Goal: Task Accomplishment & Management: Manage account settings

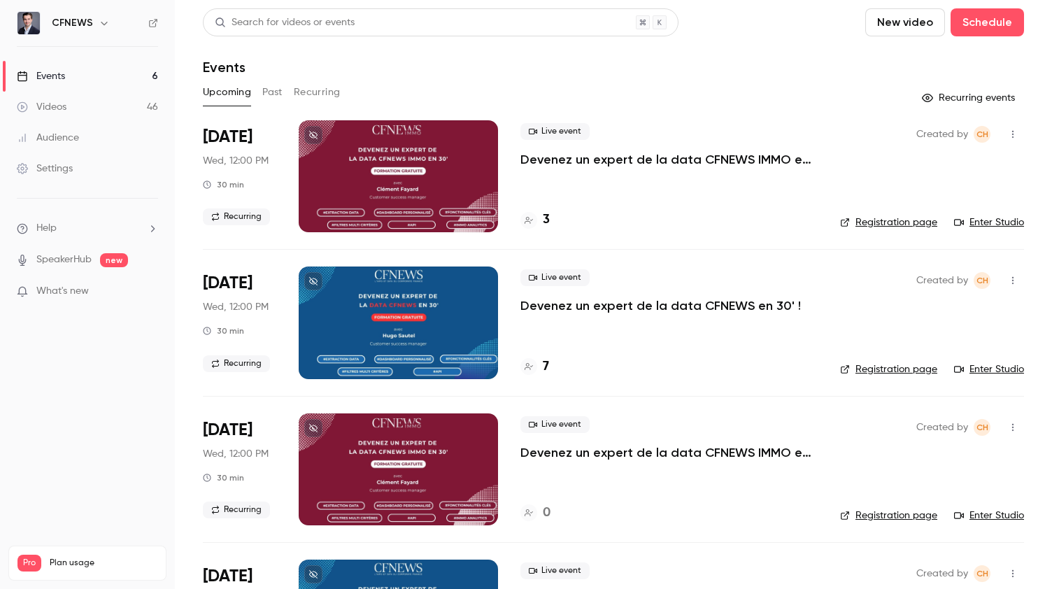
click at [564, 307] on p "Devenez un expert de la data CFNEWS en 30' !" at bounding box center [660, 305] width 280 height 17
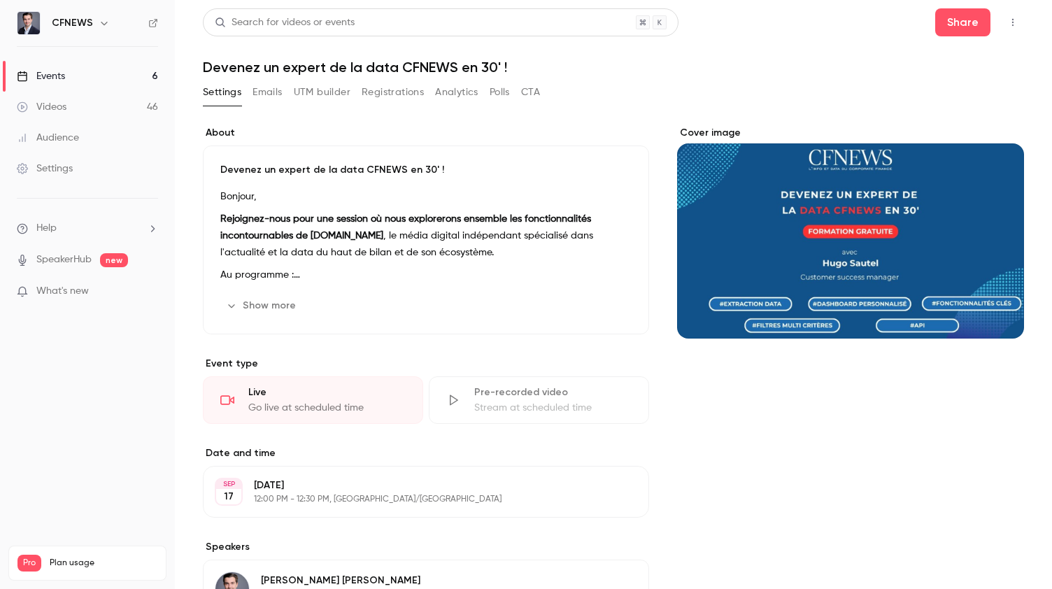
click at [391, 96] on button "Registrations" at bounding box center [392, 92] width 62 height 22
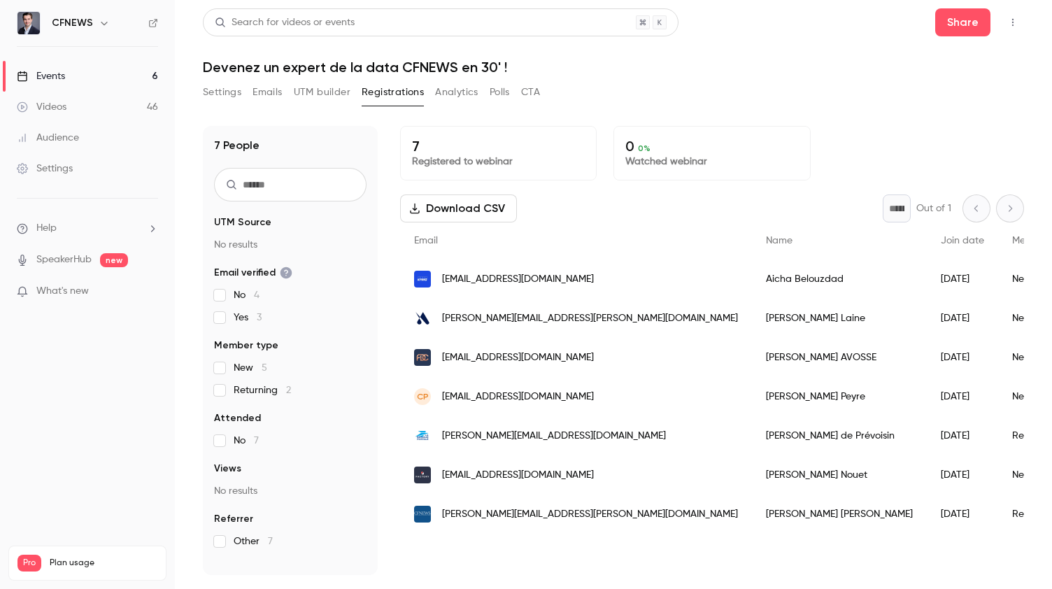
click at [103, 72] on link "Events 6" at bounding box center [87, 76] width 175 height 31
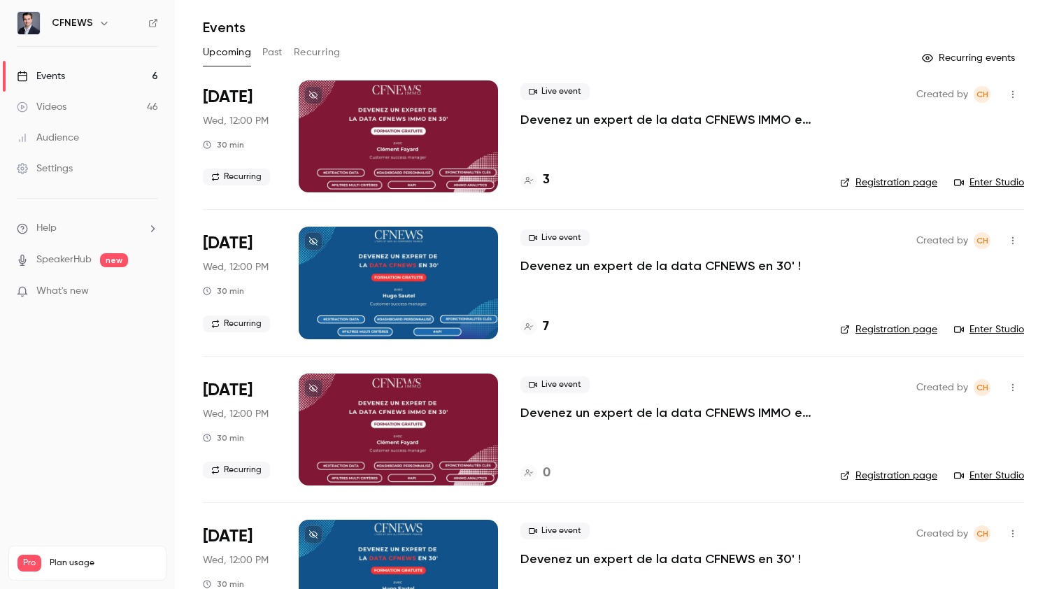
scroll to position [39, 0]
